Goal: Find specific page/section: Find specific page/section

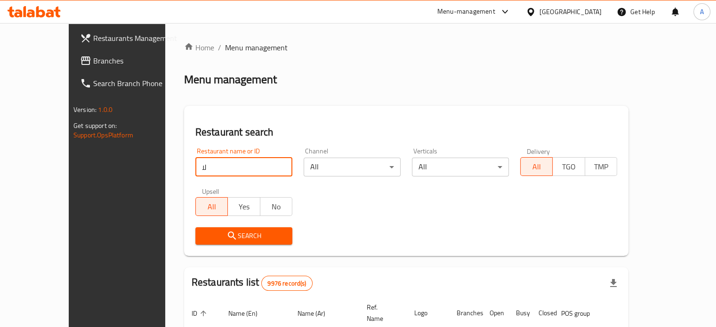
type input "ل"
type input "bliss"
click button "Search" at bounding box center [243, 236] width 97 height 17
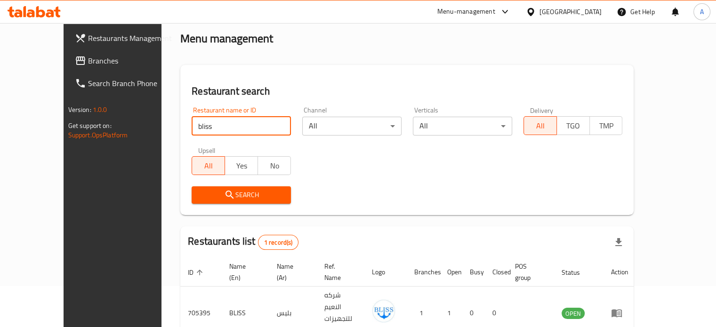
scroll to position [73, 0]
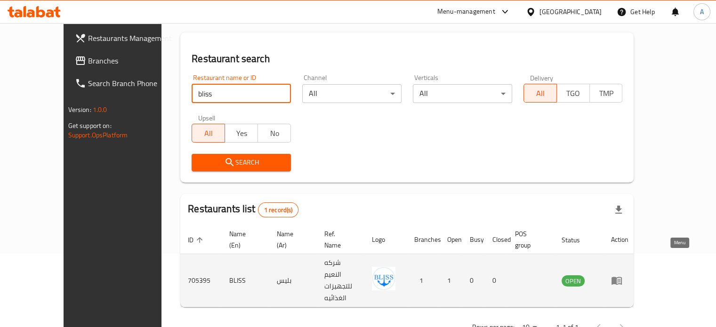
click at [623, 275] on icon "enhanced table" at bounding box center [616, 280] width 11 height 11
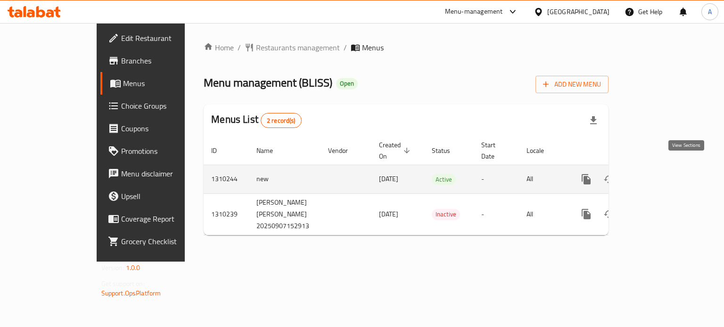
click at [659, 174] on icon "enhanced table" at bounding box center [653, 179] width 11 height 11
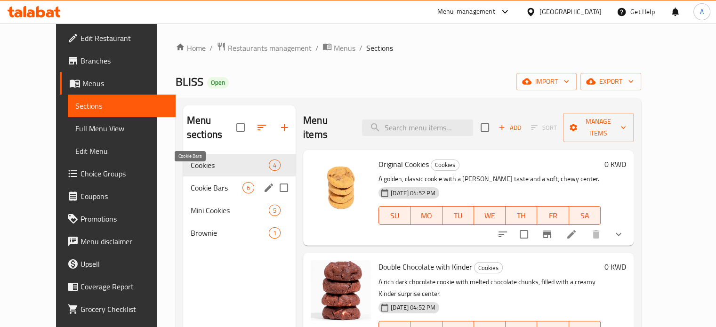
click at [191, 182] on span "Cookie Bars" at bounding box center [217, 187] width 52 height 11
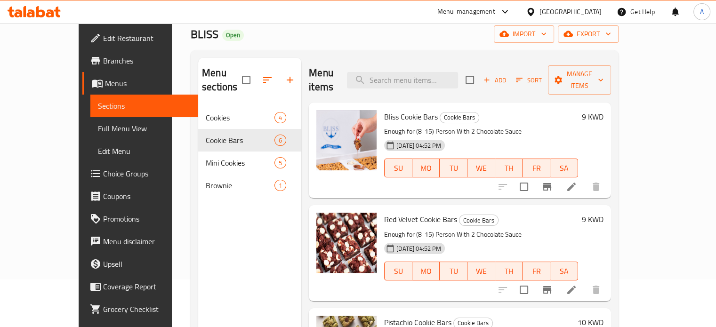
scroll to position [38, 0]
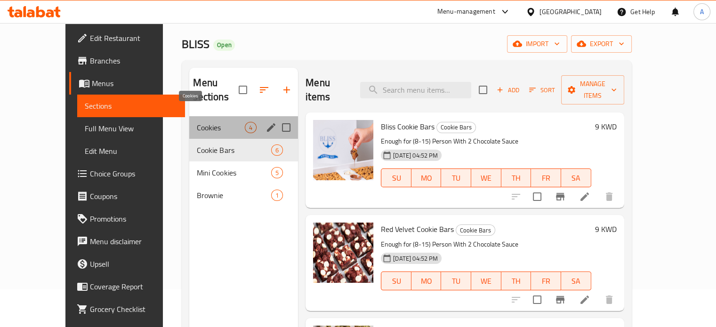
click at [197, 122] on span "Cookies" at bounding box center [221, 127] width 48 height 11
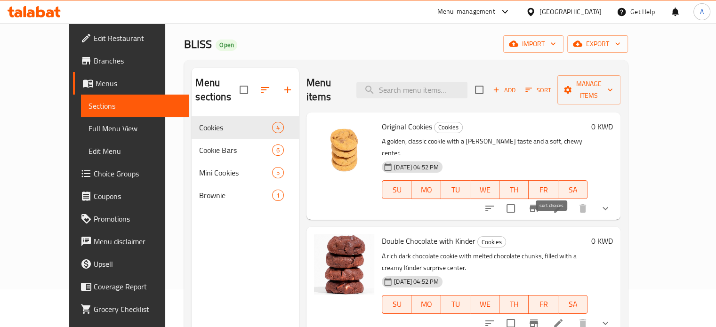
click at [496, 203] on icon "sort-choices" at bounding box center [489, 208] width 11 height 11
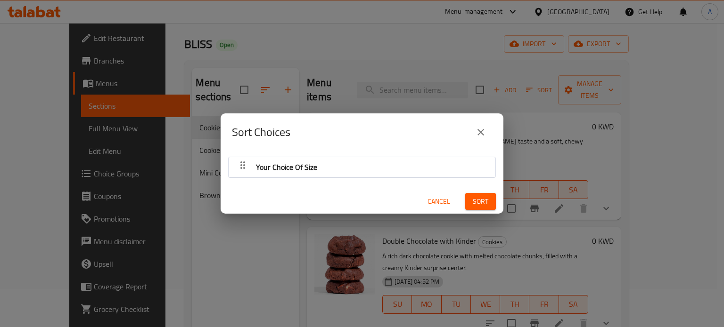
click at [478, 129] on icon "close" at bounding box center [480, 132] width 11 height 11
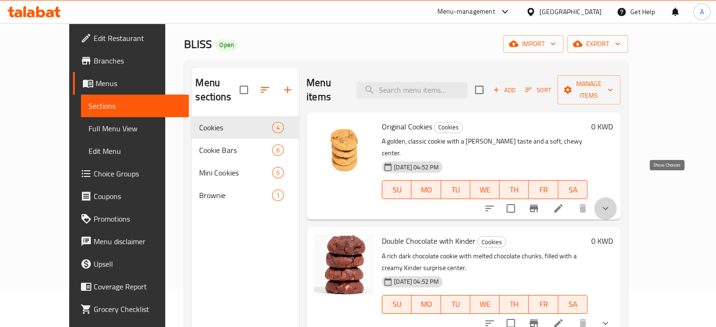
click at [609, 207] on icon "show more" at bounding box center [606, 208] width 6 height 3
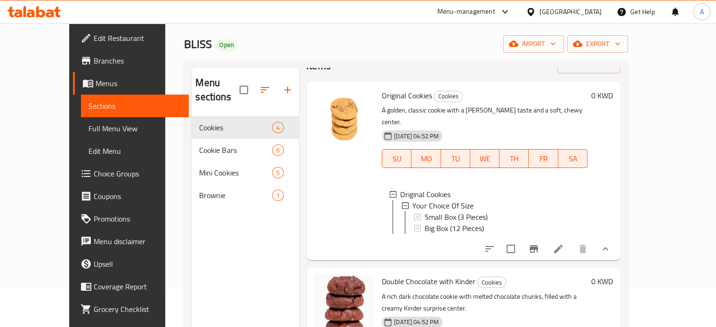
scroll to position [47, 0]
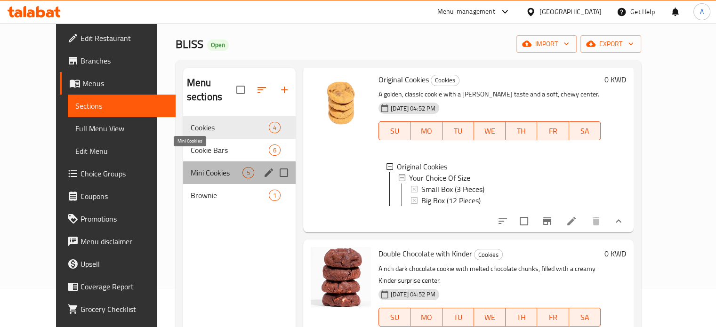
click at [191, 167] on span "Mini Cookies" at bounding box center [217, 172] width 52 height 11
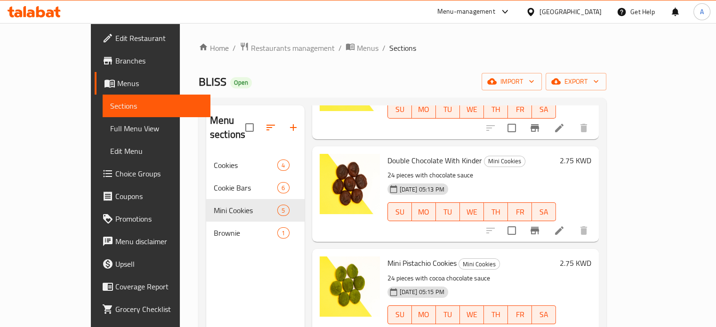
scroll to position [211, 0]
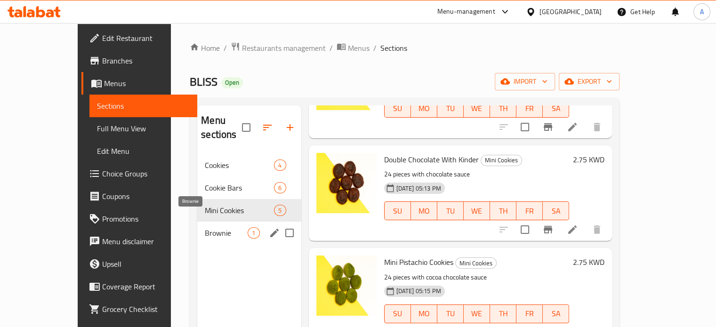
click at [205, 228] on span "Brownie" at bounding box center [226, 233] width 43 height 11
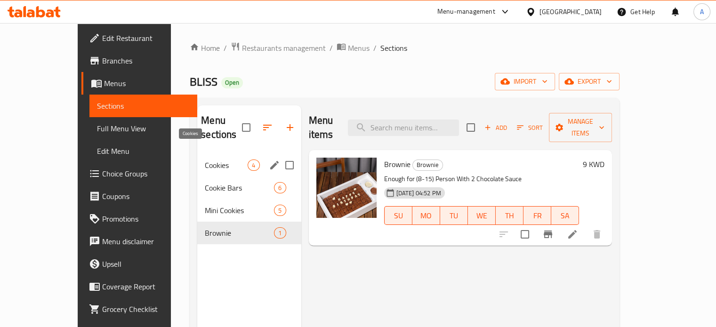
click at [205, 160] on span "Cookies" at bounding box center [226, 165] width 43 height 11
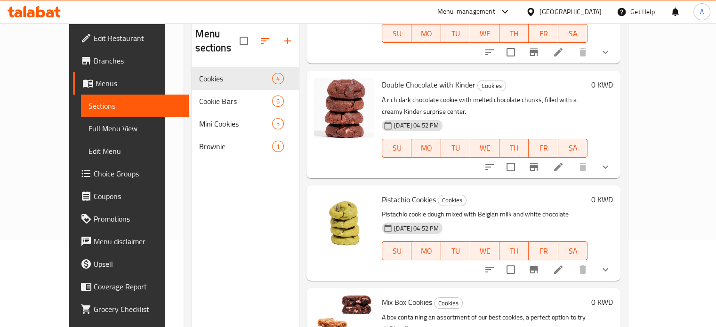
scroll to position [132, 0]
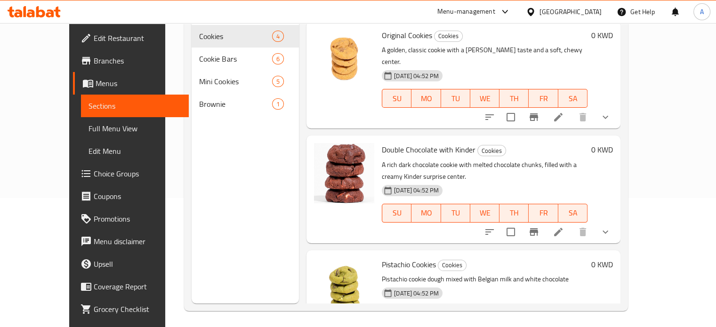
scroll to position [0, 0]
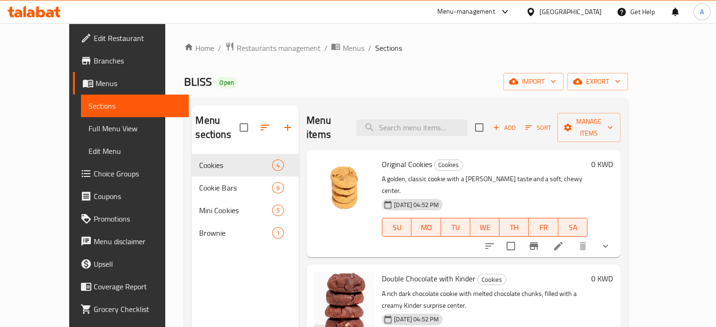
click at [94, 58] on span "Branches" at bounding box center [138, 60] width 88 height 11
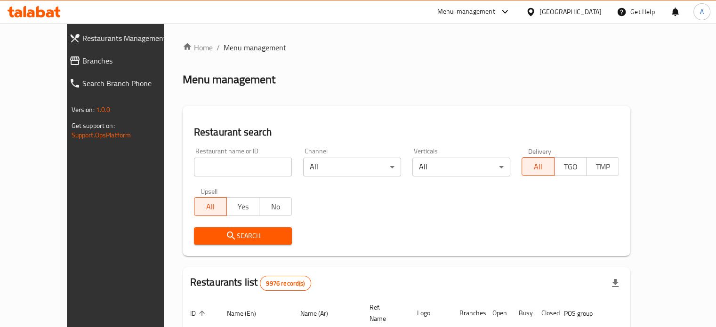
click at [210, 167] on input "search" at bounding box center [243, 167] width 98 height 19
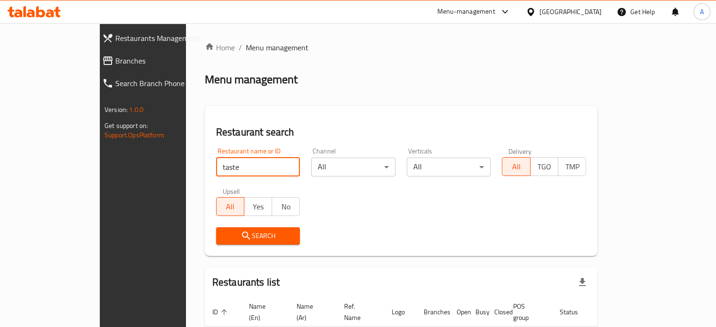
type input "taste"
click button "Search" at bounding box center [258, 236] width 84 height 17
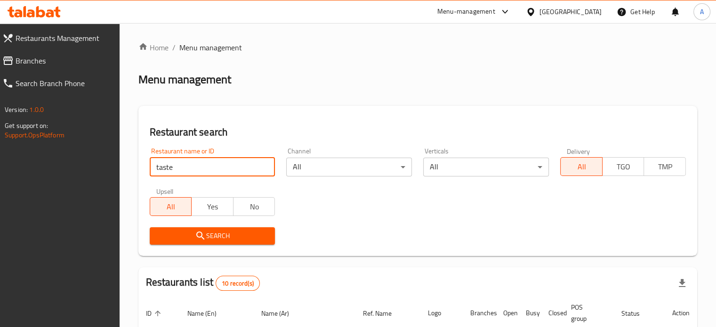
click at [263, 167] on input "taste" at bounding box center [213, 167] width 126 height 19
paste input "706102"
type input "706102"
click at [213, 242] on span "Search" at bounding box center [212, 236] width 111 height 12
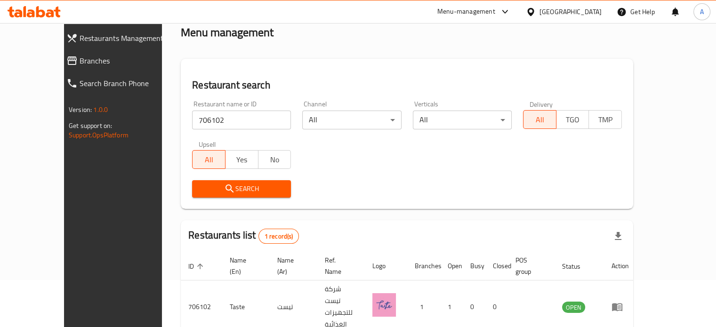
scroll to position [73, 0]
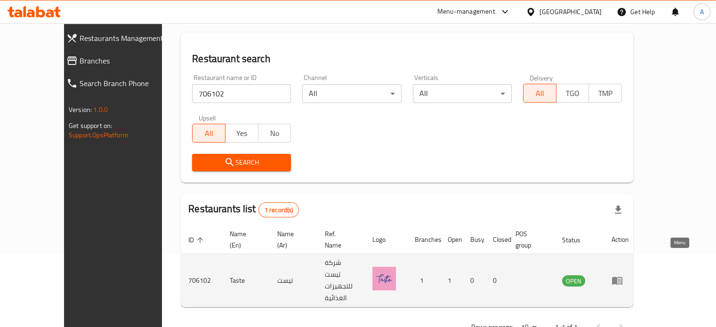
click at [623, 275] on icon "enhanced table" at bounding box center [617, 280] width 11 height 11
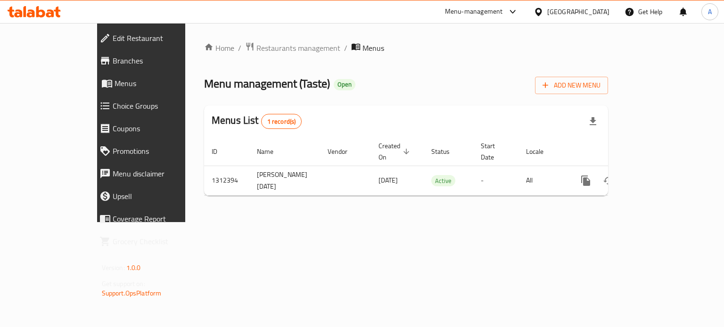
click at [113, 39] on span "Edit Restaurant" at bounding box center [162, 38] width 98 height 11
